Goal: Task Accomplishment & Management: Manage account settings

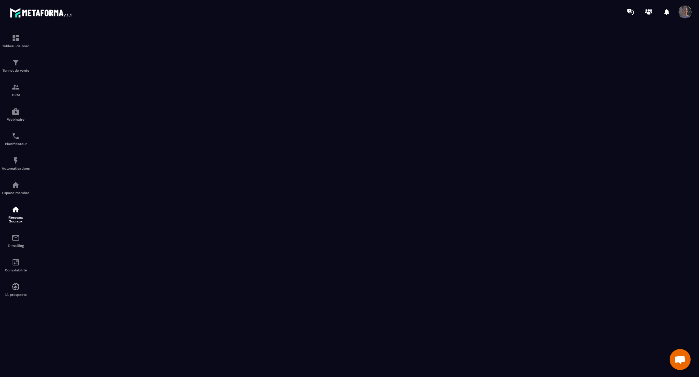
click at [694, 10] on div at bounding box center [686, 12] width 17 height 13
click at [687, 11] on span at bounding box center [685, 12] width 14 height 14
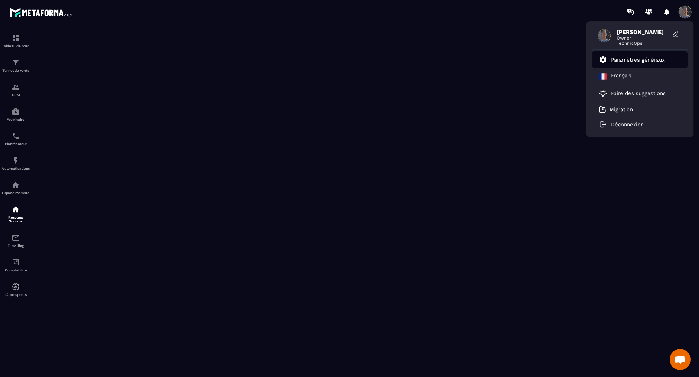
click at [638, 58] on p "Paramètres généraux" at bounding box center [638, 60] width 54 height 6
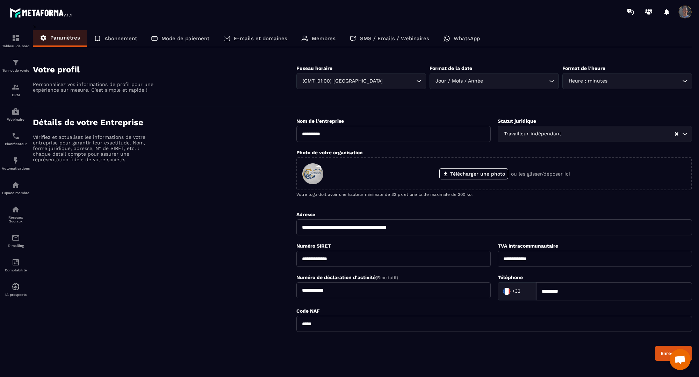
click at [489, 39] on div "Paramètres Abonnement Mode de paiement E-mails et domaines Membres SMS / Emails…" at bounding box center [362, 38] width 658 height 17
click at [467, 39] on p "WhatsApp" at bounding box center [466, 38] width 26 height 6
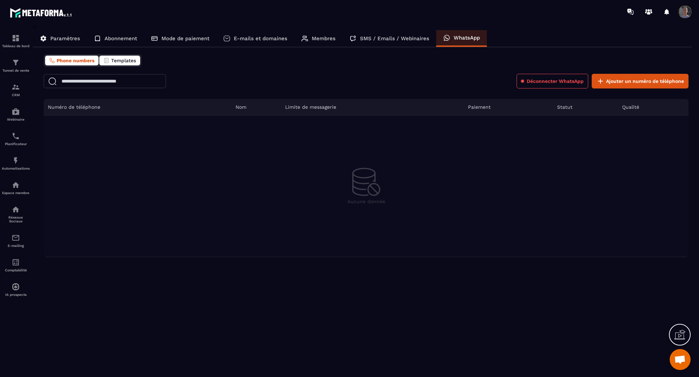
click at [112, 64] on button "Templates" at bounding box center [119, 61] width 41 height 10
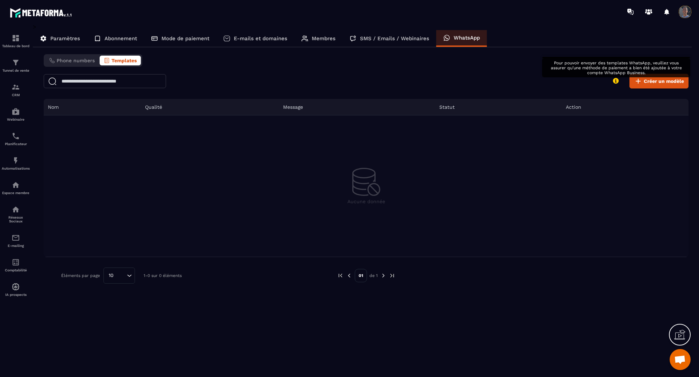
click at [614, 82] on icon at bounding box center [616, 81] width 6 height 6
click at [324, 44] on div "Membres" at bounding box center [318, 38] width 48 height 17
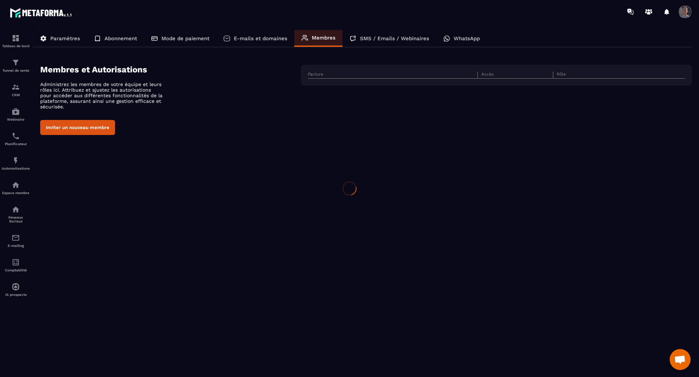
click at [324, 43] on div "Membres" at bounding box center [318, 38] width 48 height 17
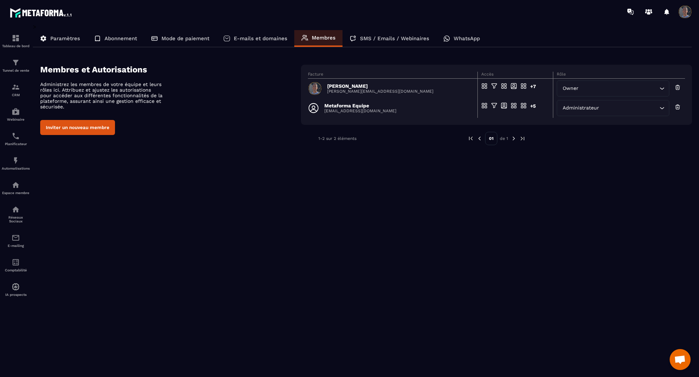
click at [122, 40] on p "Abonnement" at bounding box center [120, 38] width 32 height 6
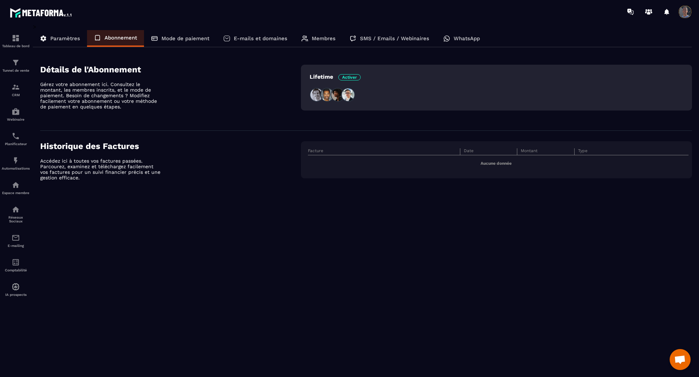
click at [316, 93] on img at bounding box center [316, 95] width 14 height 14
click at [326, 93] on img at bounding box center [327, 95] width 14 height 14
click at [335, 93] on img at bounding box center [337, 95] width 14 height 14
click at [357, 92] on div at bounding box center [337, 95] width 56 height 14
click at [337, 79] on p "Lifetime Activer" at bounding box center [334, 76] width 51 height 7
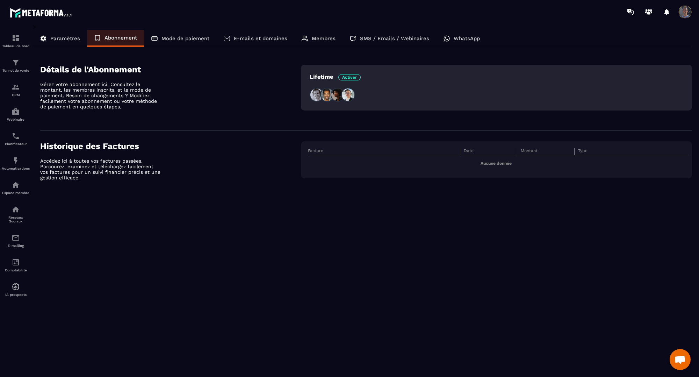
click at [324, 93] on img at bounding box center [327, 95] width 14 height 14
click at [59, 37] on p "Paramètres" at bounding box center [65, 38] width 30 height 6
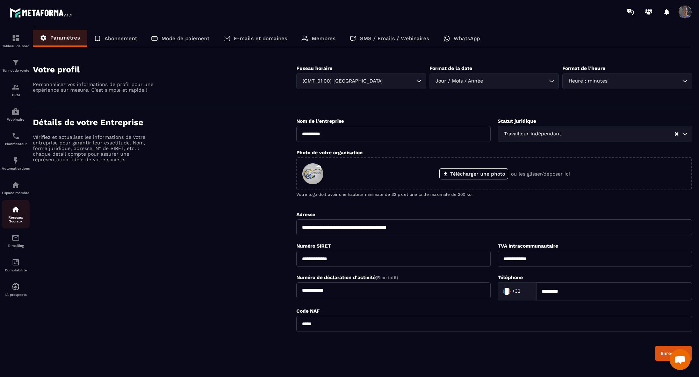
click at [19, 217] on p "Réseaux Sociaux" at bounding box center [16, 219] width 28 height 8
